Goal: Task Accomplishment & Management: Use online tool/utility

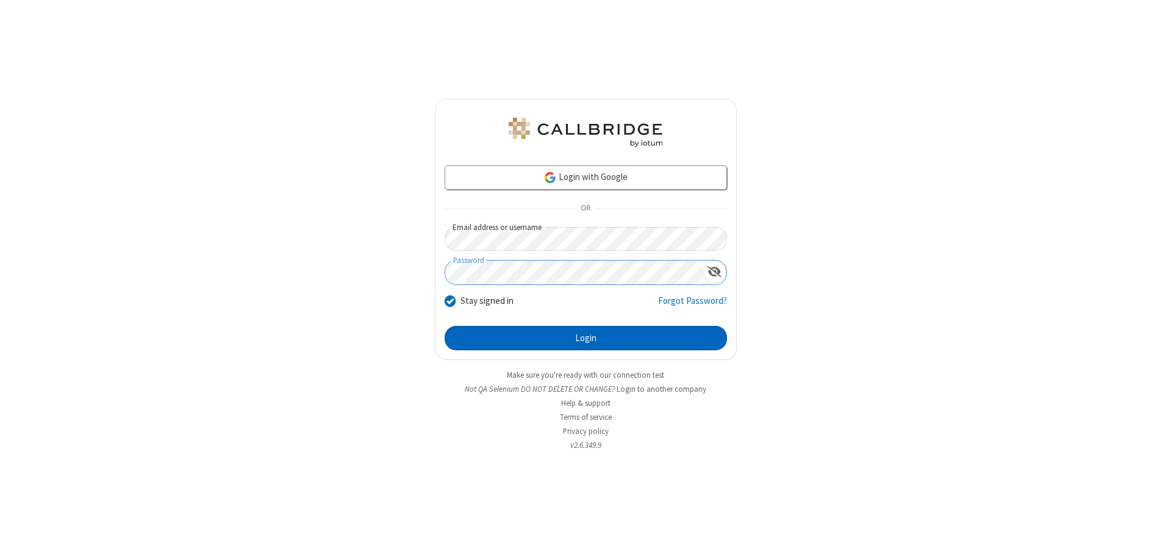
click at [586, 338] on button "Login" at bounding box center [586, 338] width 282 height 24
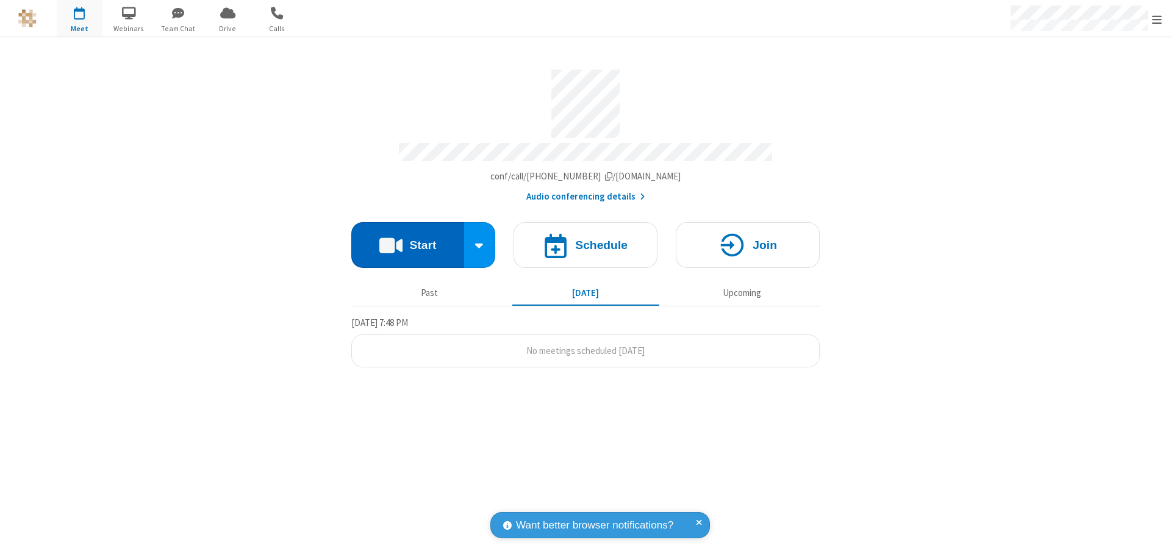
click at [408, 239] on button "Start" at bounding box center [407, 245] width 113 height 46
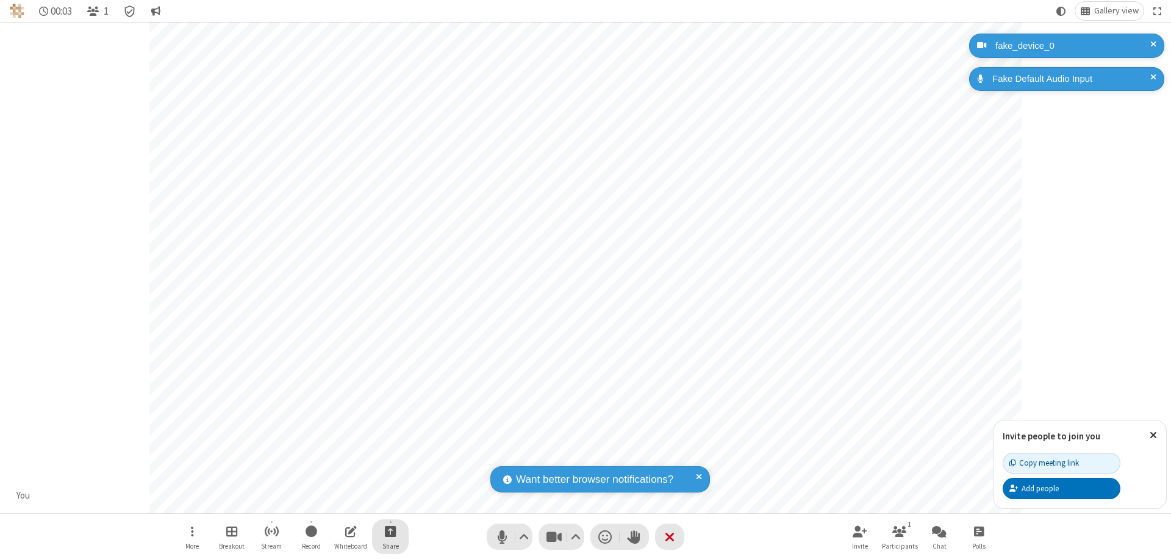
click at [390, 531] on span "Start sharing" at bounding box center [391, 530] width 12 height 15
click at [341, 480] on span "Present files & media" at bounding box center [341, 480] width 14 height 10
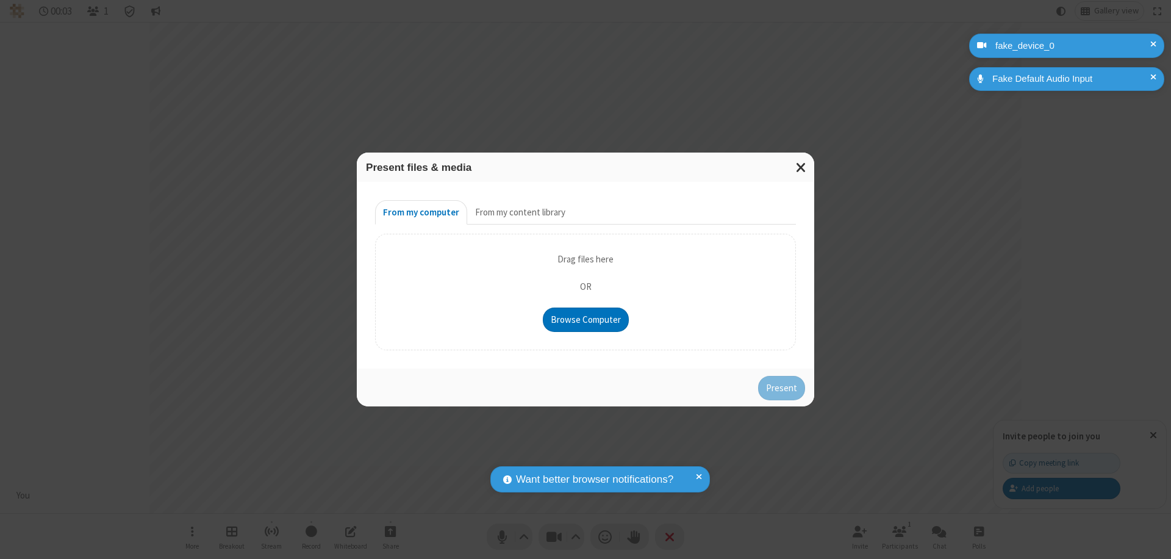
type input "C:\fakepath\doc_test.docx"
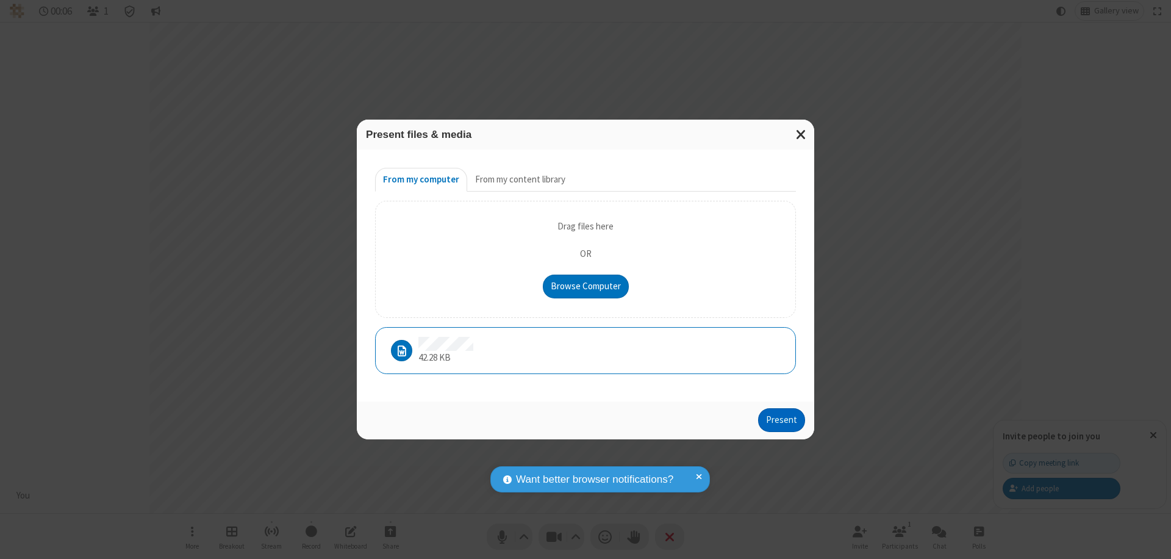
click at [783, 420] on button "Present" at bounding box center [781, 420] width 47 height 24
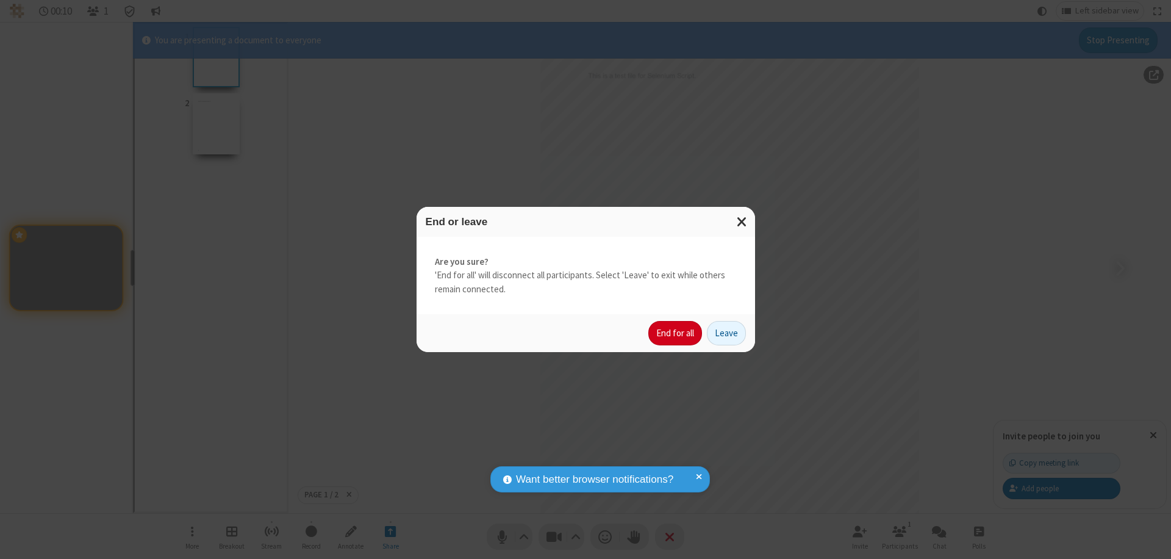
click at [676, 333] on button "End for all" at bounding box center [676, 333] width 54 height 24
